Goal: Navigation & Orientation: Find specific page/section

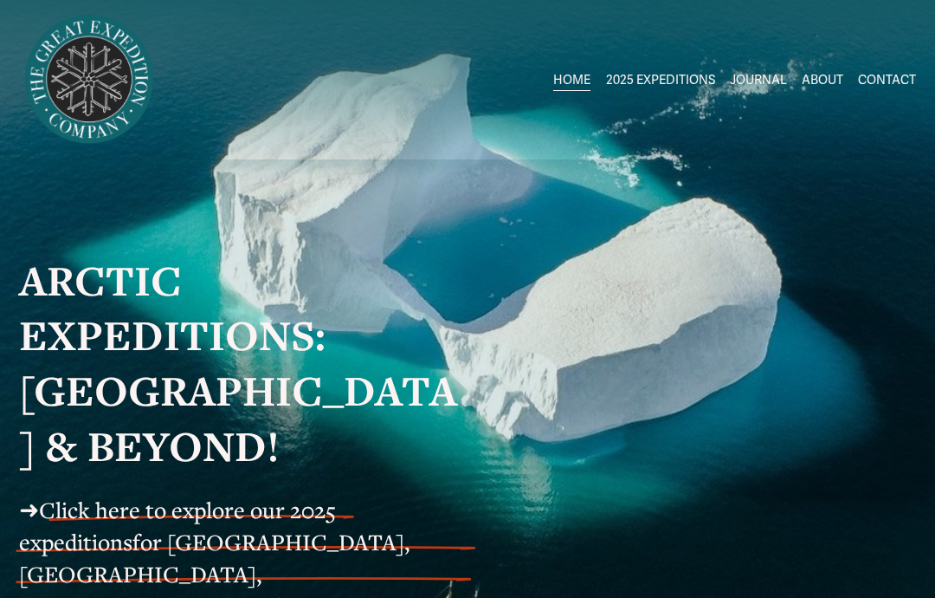
click at [0, 0] on span "[GEOGRAPHIC_DATA] to [GEOGRAPHIC_DATA]" at bounding box center [0, 0] width 0 height 0
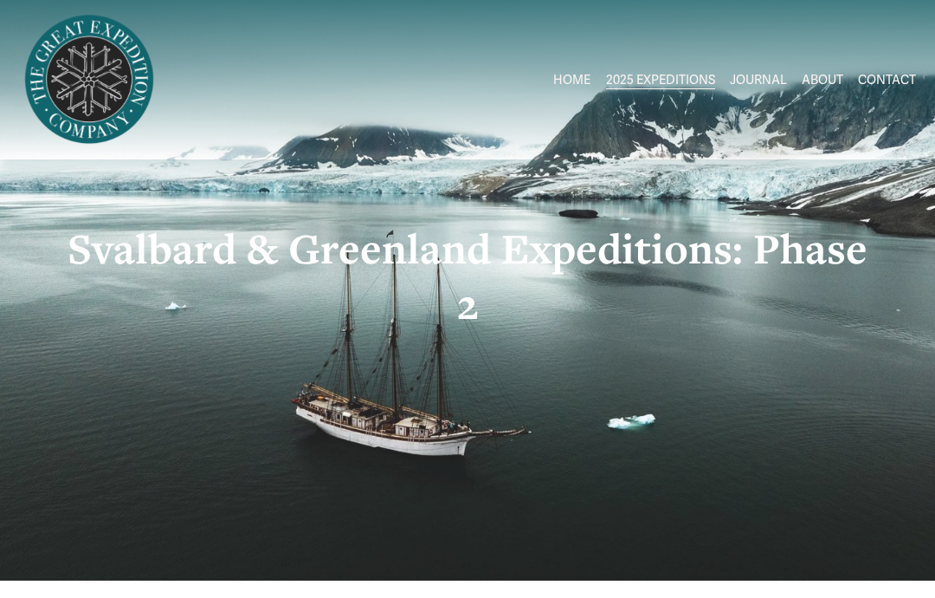
click at [0, 0] on span "Circumnavigating [GEOGRAPHIC_DATA]" at bounding box center [0, 0] width 0 height 0
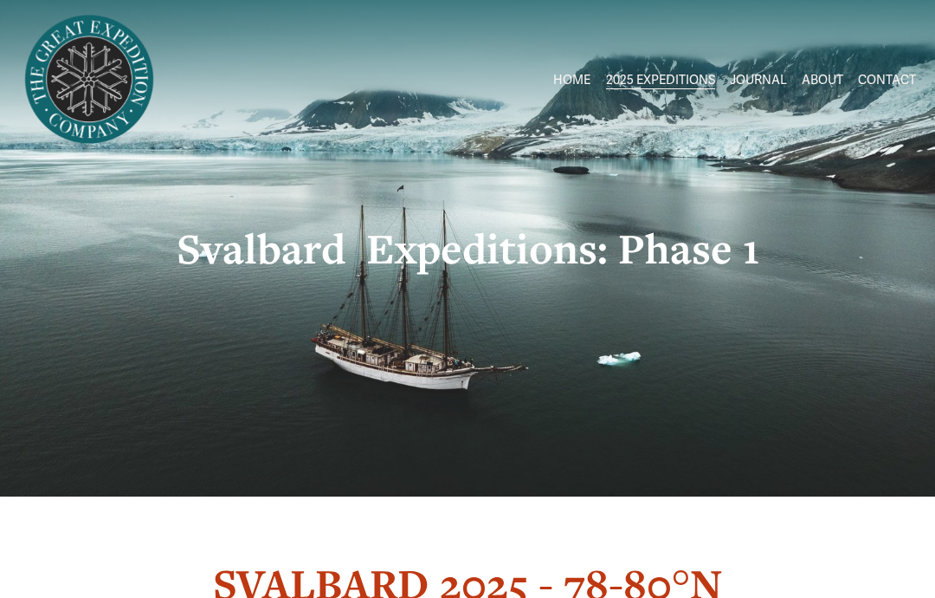
click at [0, 0] on span "[GEOGRAPHIC_DATA] to [GEOGRAPHIC_DATA]" at bounding box center [0, 0] width 0 height 0
